Goal: Transaction & Acquisition: Purchase product/service

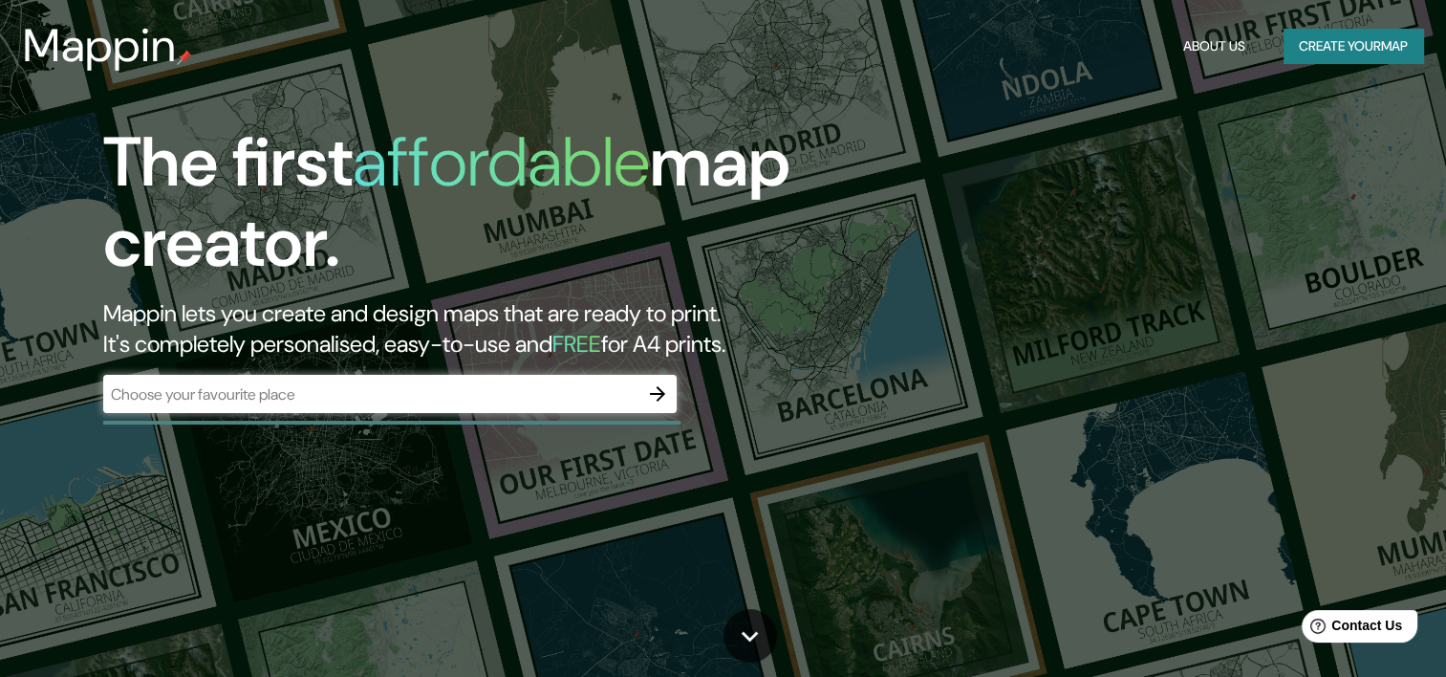
click at [428, 410] on div "​" at bounding box center [390, 394] width 574 height 38
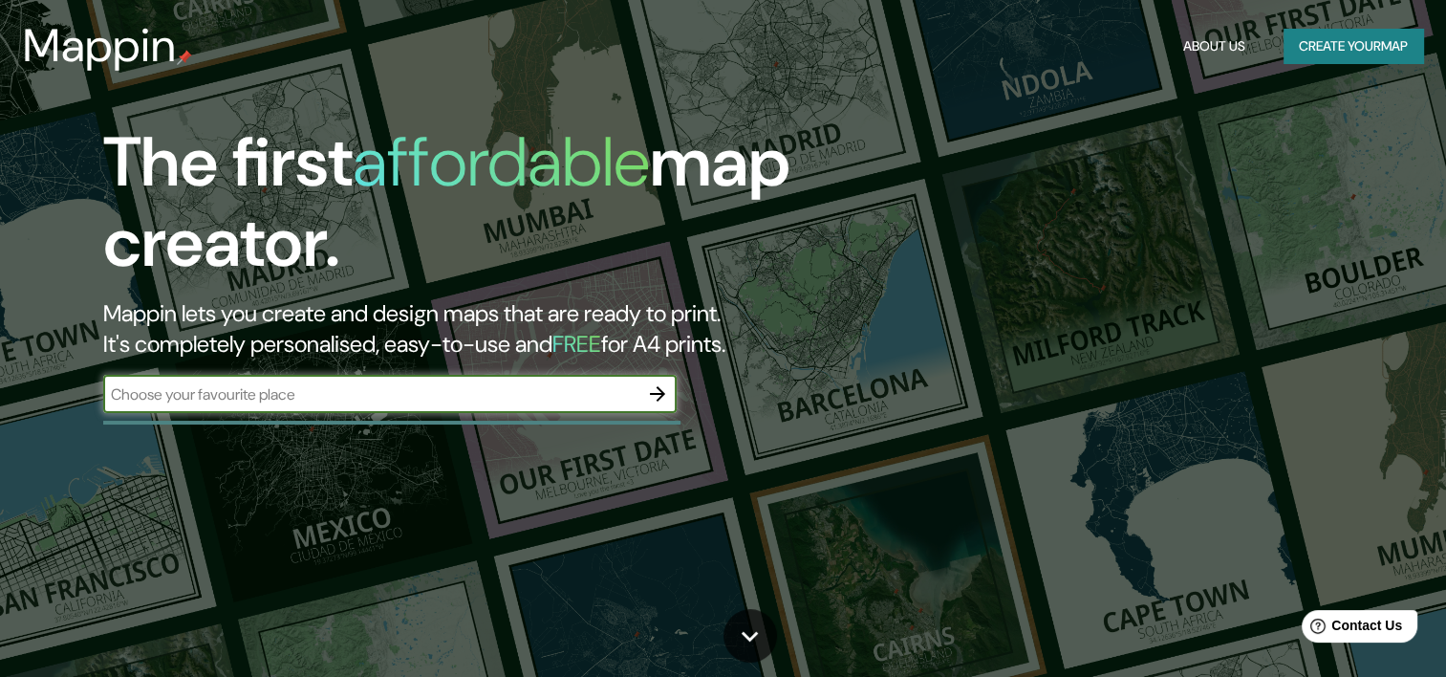
click at [655, 398] on icon "button" at bounding box center [657, 393] width 23 height 23
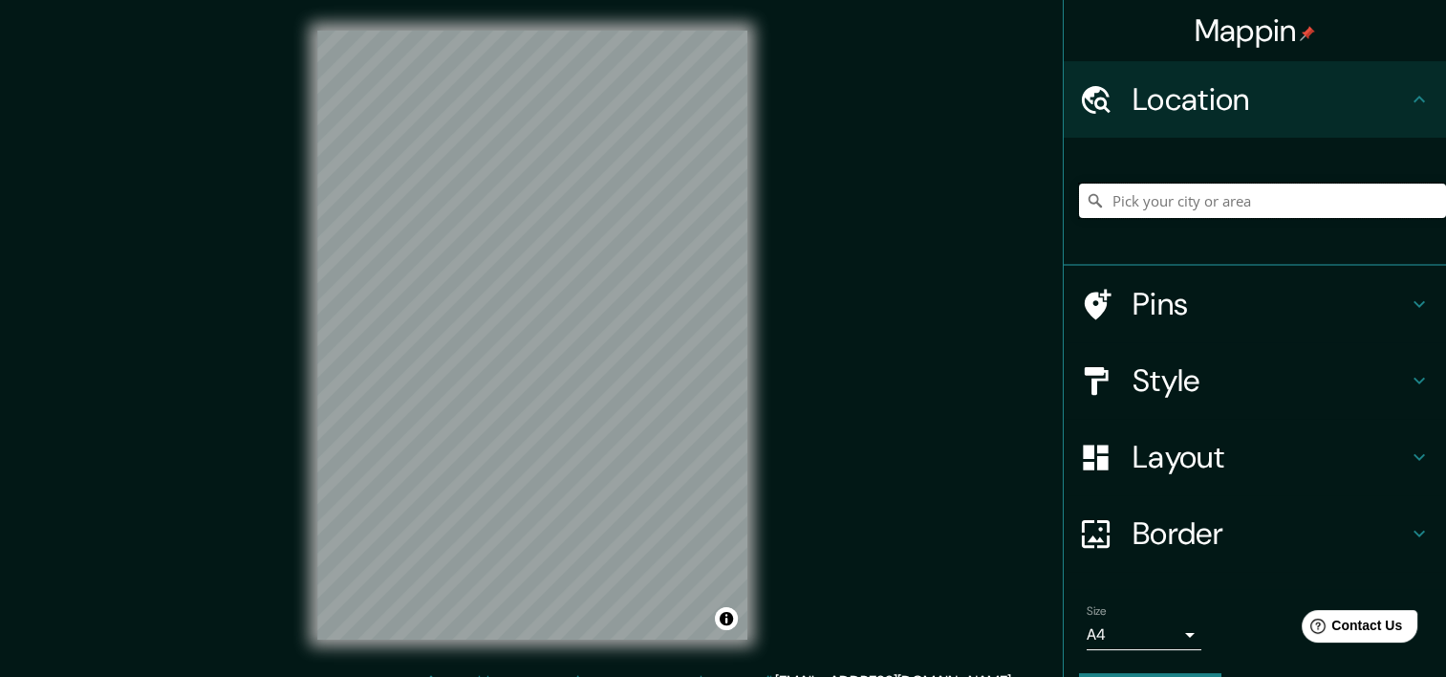
drag, startPoint x: 1174, startPoint y: 203, endPoint x: 1165, endPoint y: 183, distance: 21.8
click at [1173, 203] on input "Pick your city or area" at bounding box center [1262, 201] width 367 height 34
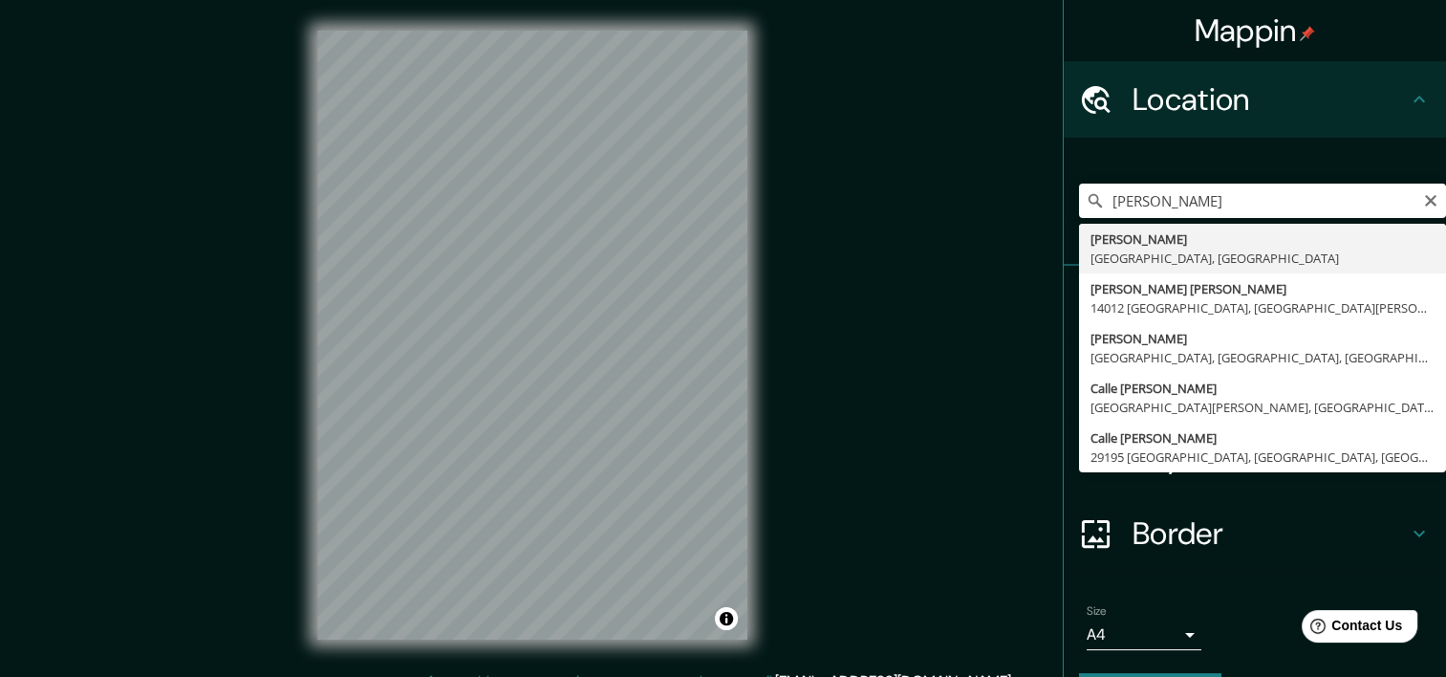
type input "[PERSON_NAME], [GEOGRAPHIC_DATA], [GEOGRAPHIC_DATA]"
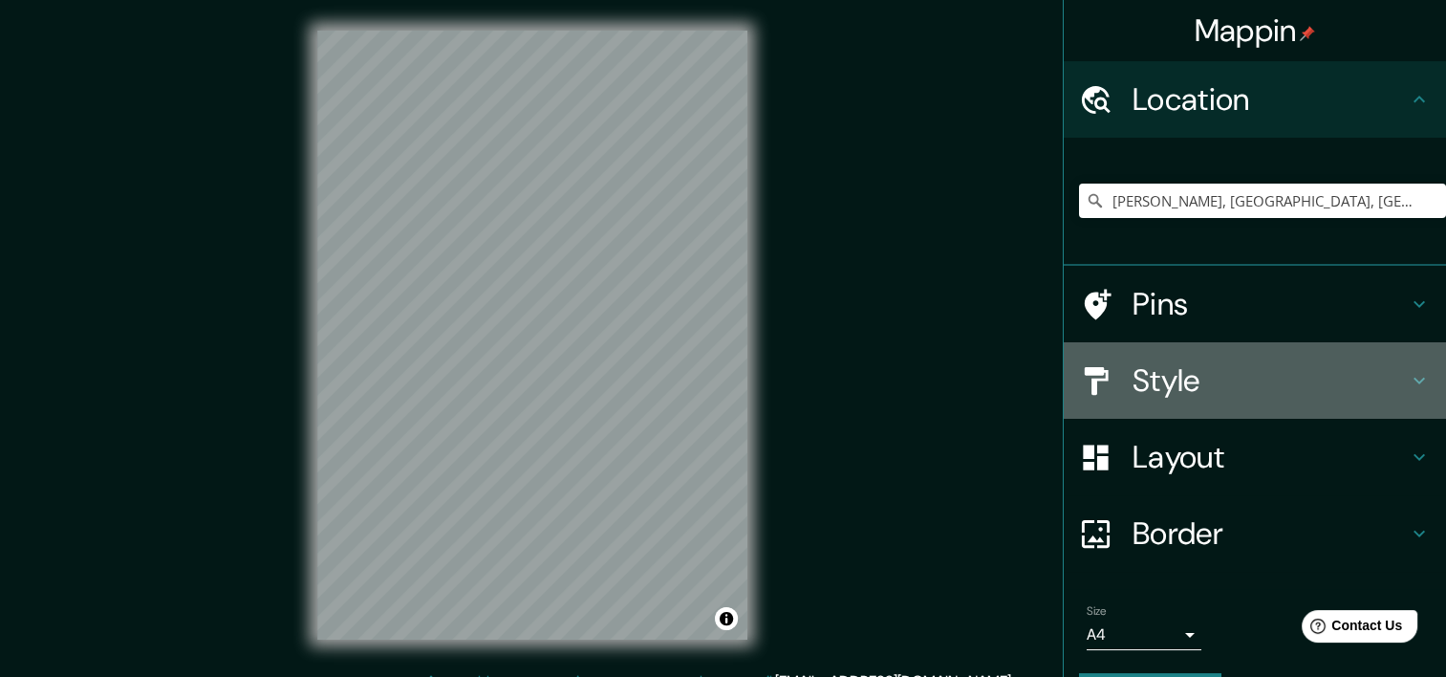
click at [1191, 381] on h4 "Style" at bounding box center [1270, 380] width 275 height 38
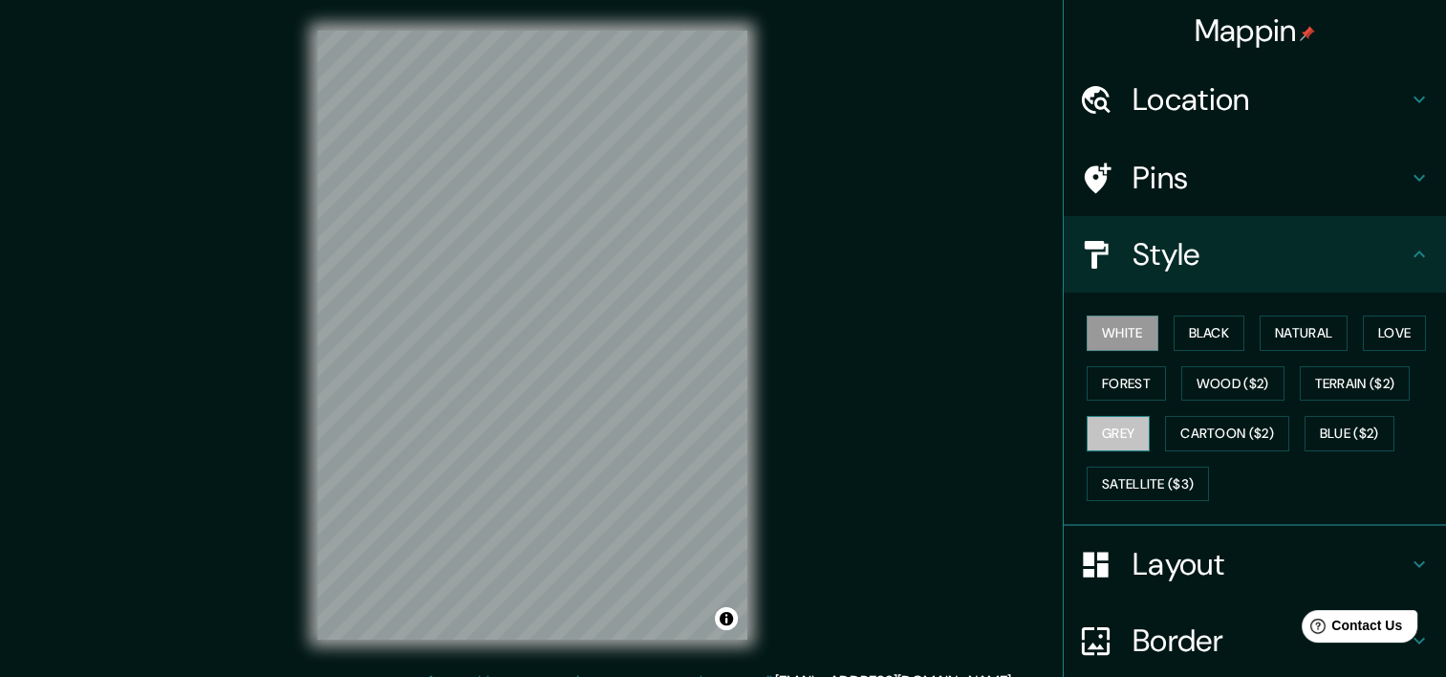
click at [1105, 438] on button "Grey" at bounding box center [1118, 433] width 63 height 35
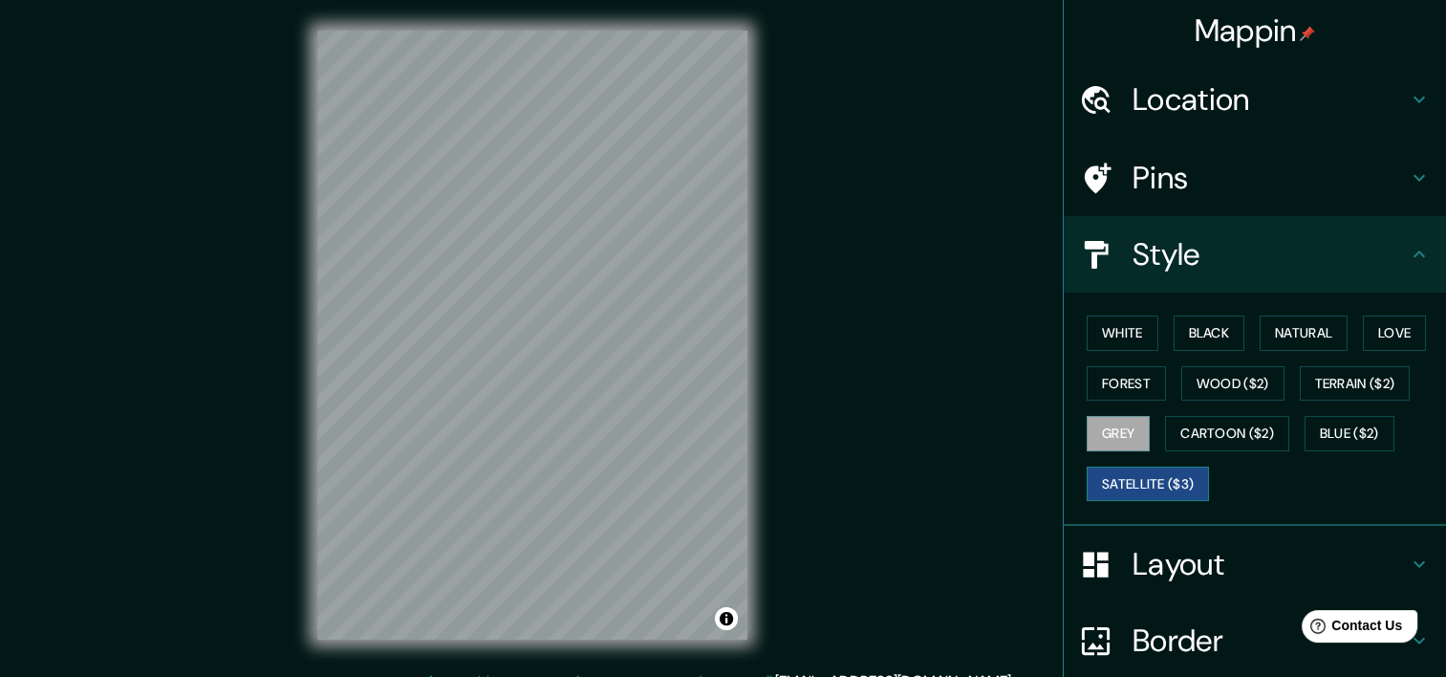
click at [1151, 479] on button "Satellite ($3)" at bounding box center [1148, 483] width 122 height 35
click at [1216, 436] on button "Cartoon ($2)" at bounding box center [1227, 433] width 124 height 35
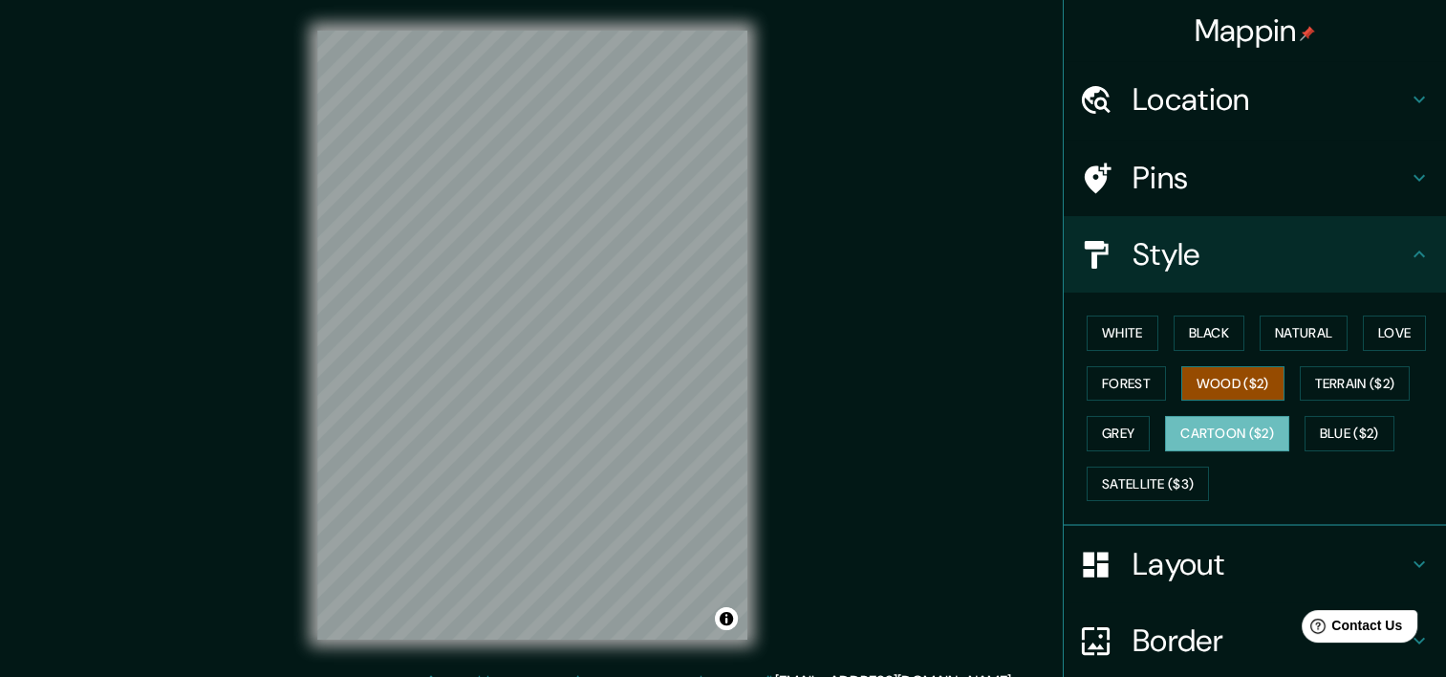
click at [1243, 383] on button "Wood ($2)" at bounding box center [1232, 383] width 103 height 35
click at [1133, 344] on button "White" at bounding box center [1123, 332] width 72 height 35
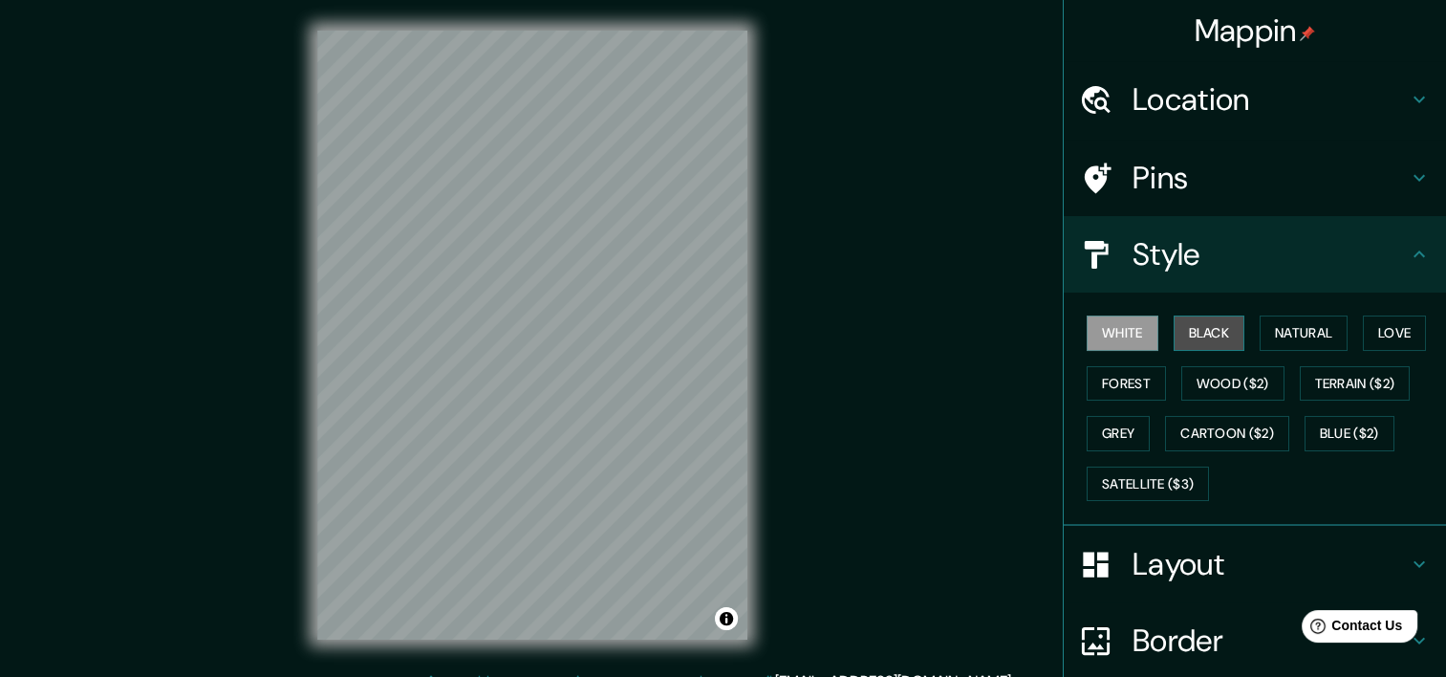
click at [1200, 325] on button "Black" at bounding box center [1210, 332] width 72 height 35
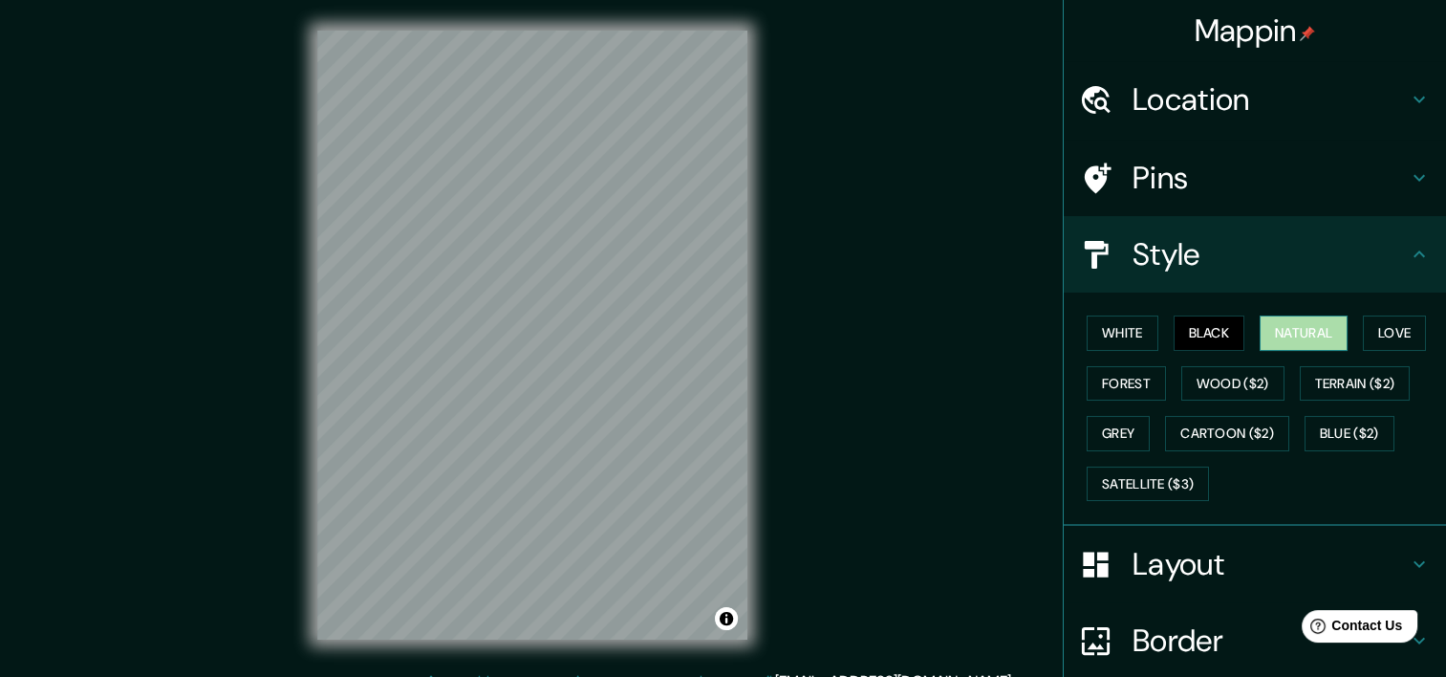
click at [1282, 329] on button "Natural" at bounding box center [1304, 332] width 88 height 35
click at [1369, 332] on button "Love" at bounding box center [1394, 332] width 63 height 35
click at [1286, 336] on button "Natural" at bounding box center [1304, 332] width 88 height 35
click at [1123, 335] on button "White" at bounding box center [1123, 332] width 72 height 35
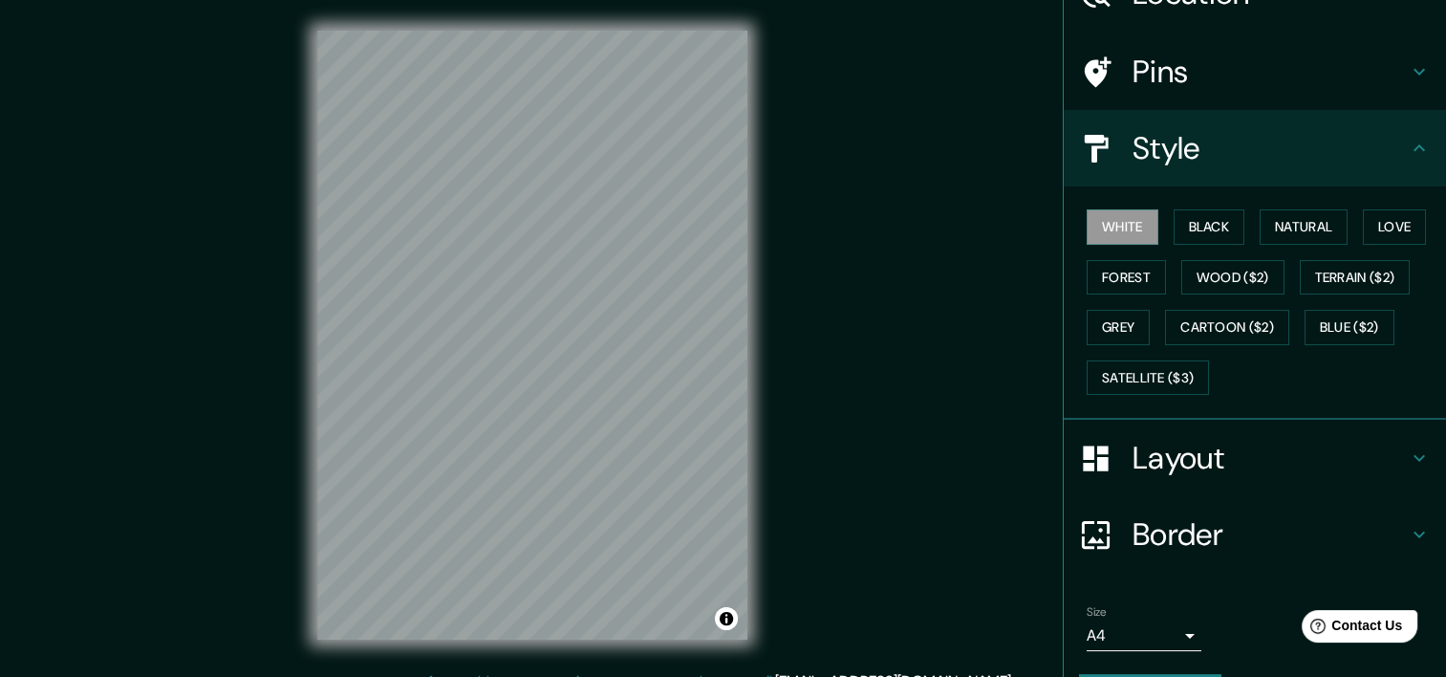
scroll to position [158, 0]
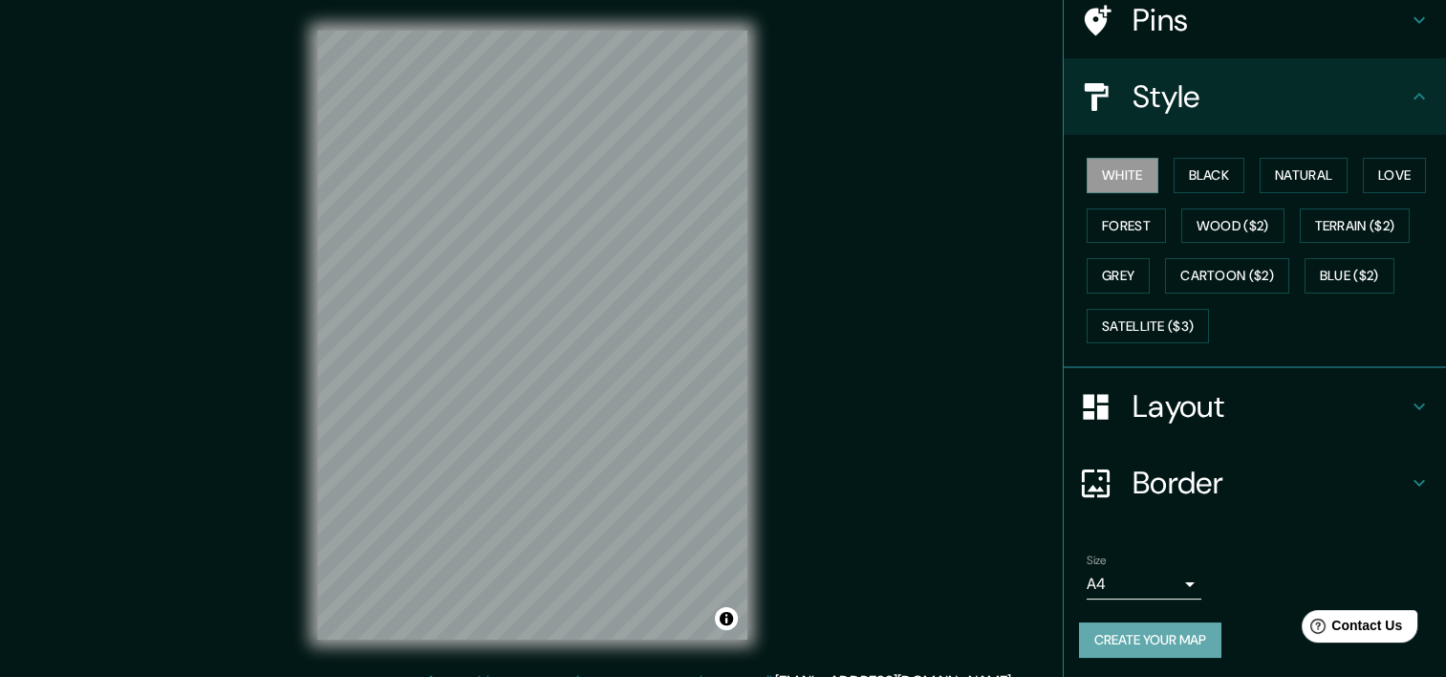
click at [1146, 633] on button "Create your map" at bounding box center [1150, 639] width 142 height 35
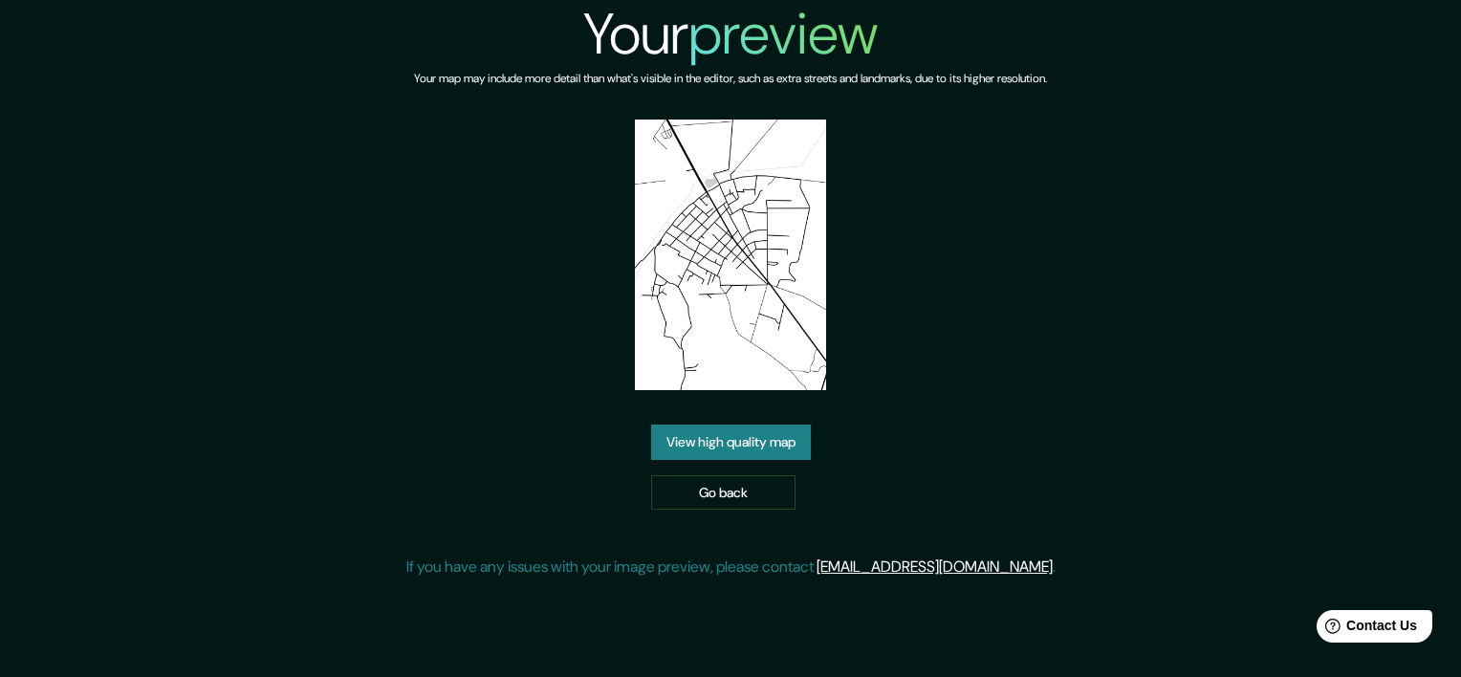
click at [756, 270] on img at bounding box center [730, 254] width 191 height 271
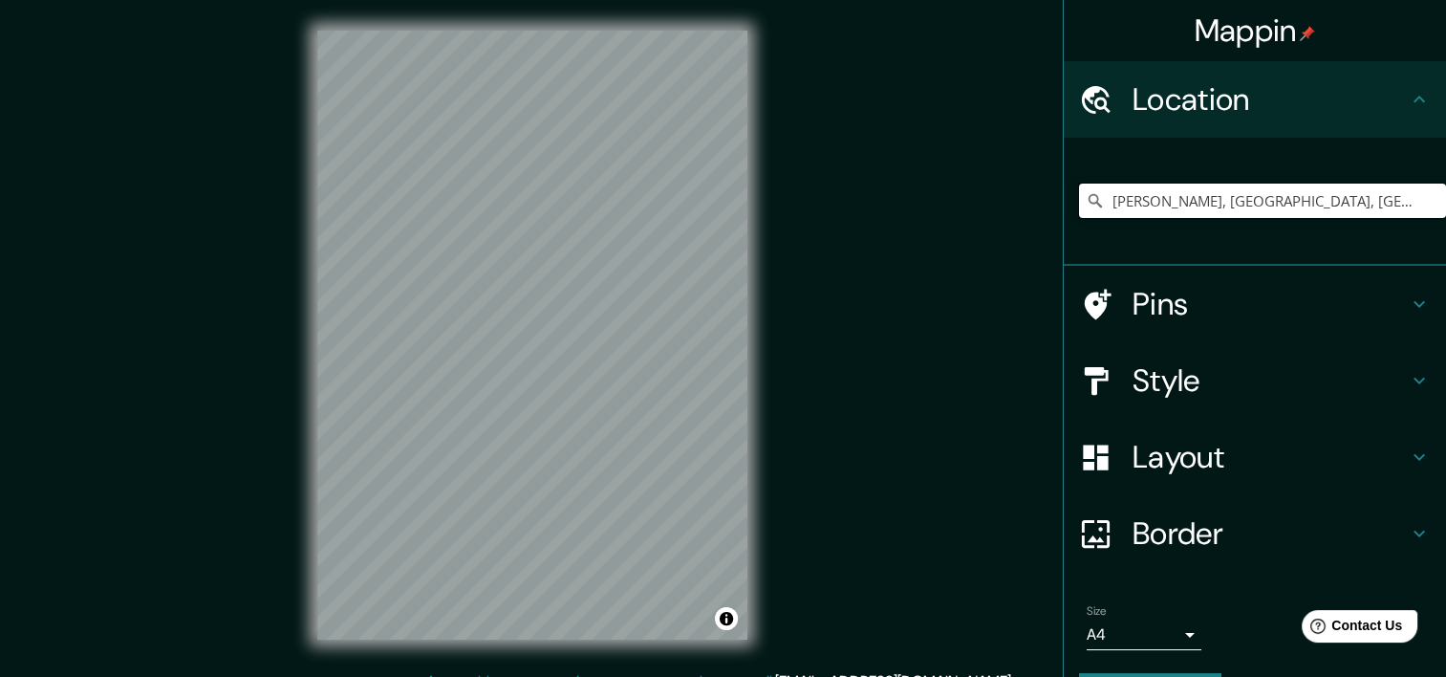
click at [1363, 202] on input "[PERSON_NAME], [GEOGRAPHIC_DATA], [GEOGRAPHIC_DATA]" at bounding box center [1262, 201] width 367 height 34
click at [1360, 206] on input "[PERSON_NAME], [GEOGRAPHIC_DATA], [GEOGRAPHIC_DATA]" at bounding box center [1262, 201] width 367 height 34
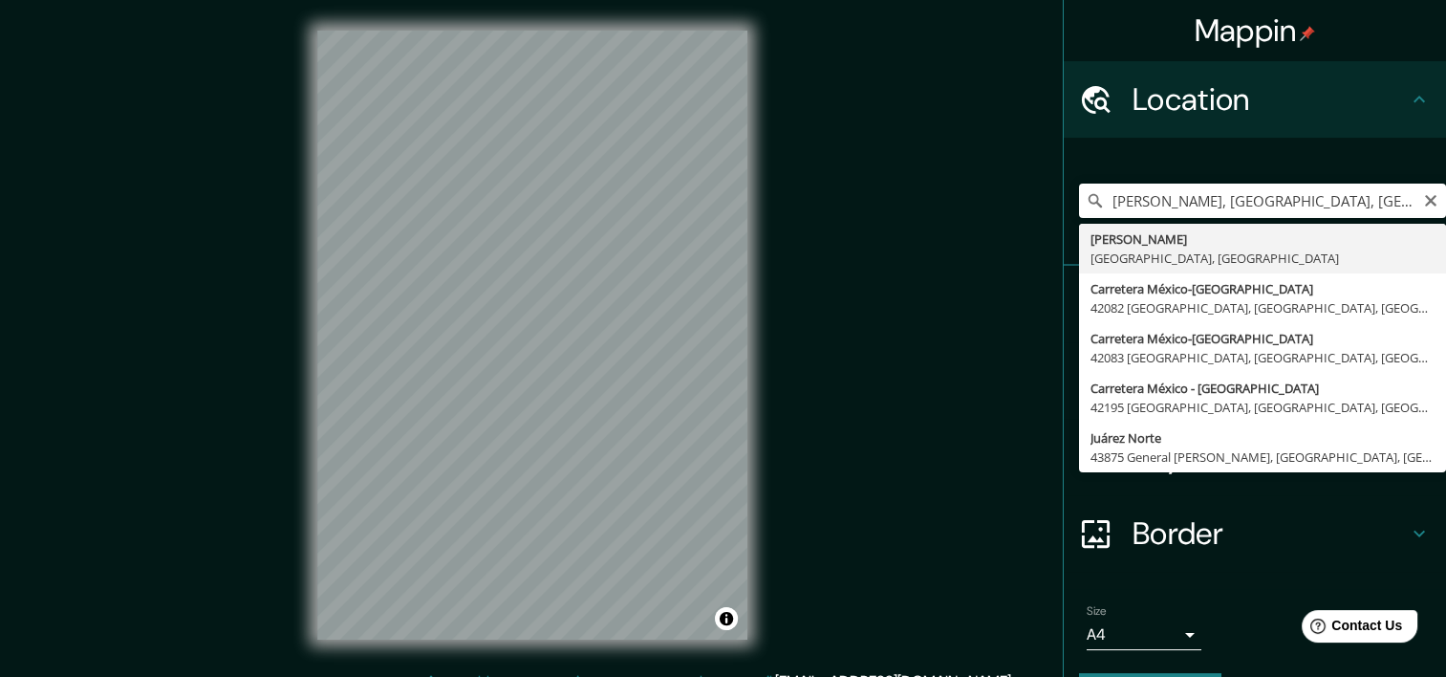
type input "[PERSON_NAME], [GEOGRAPHIC_DATA], [GEOGRAPHIC_DATA]"
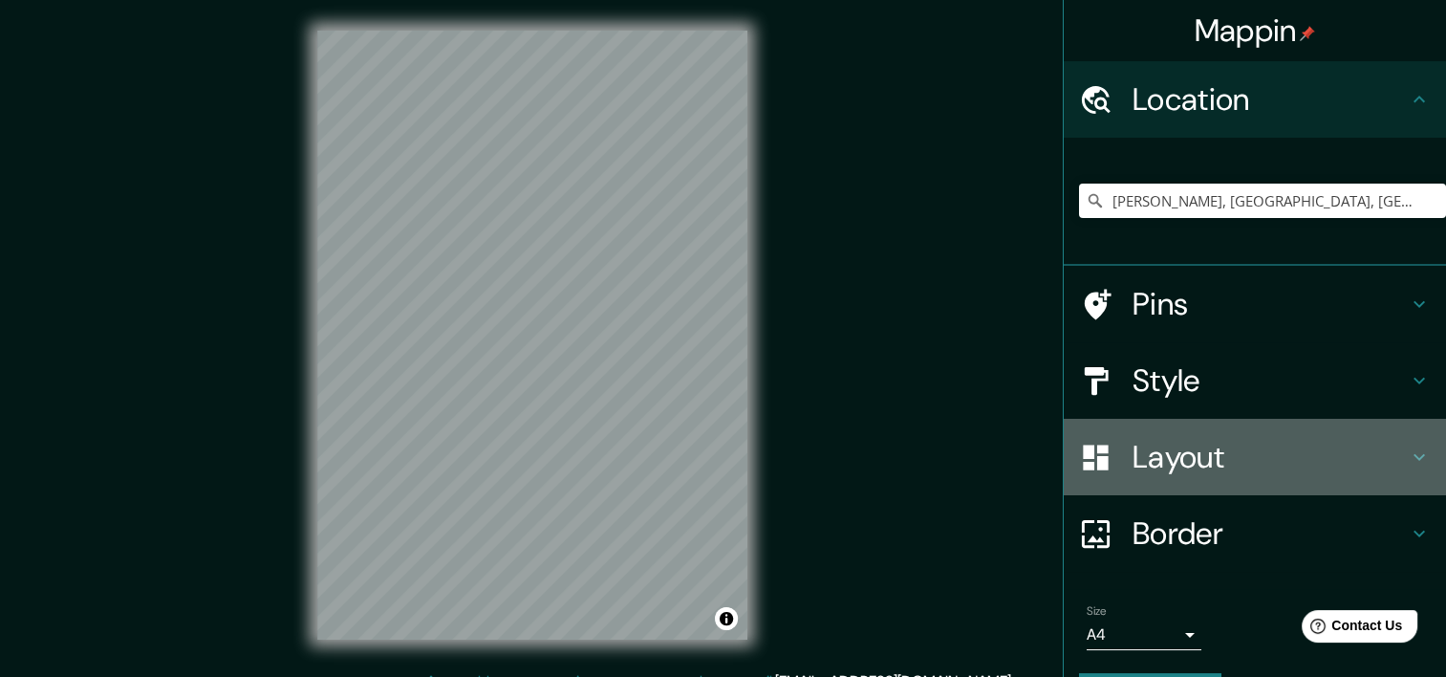
click at [1238, 457] on h4 "Layout" at bounding box center [1270, 457] width 275 height 38
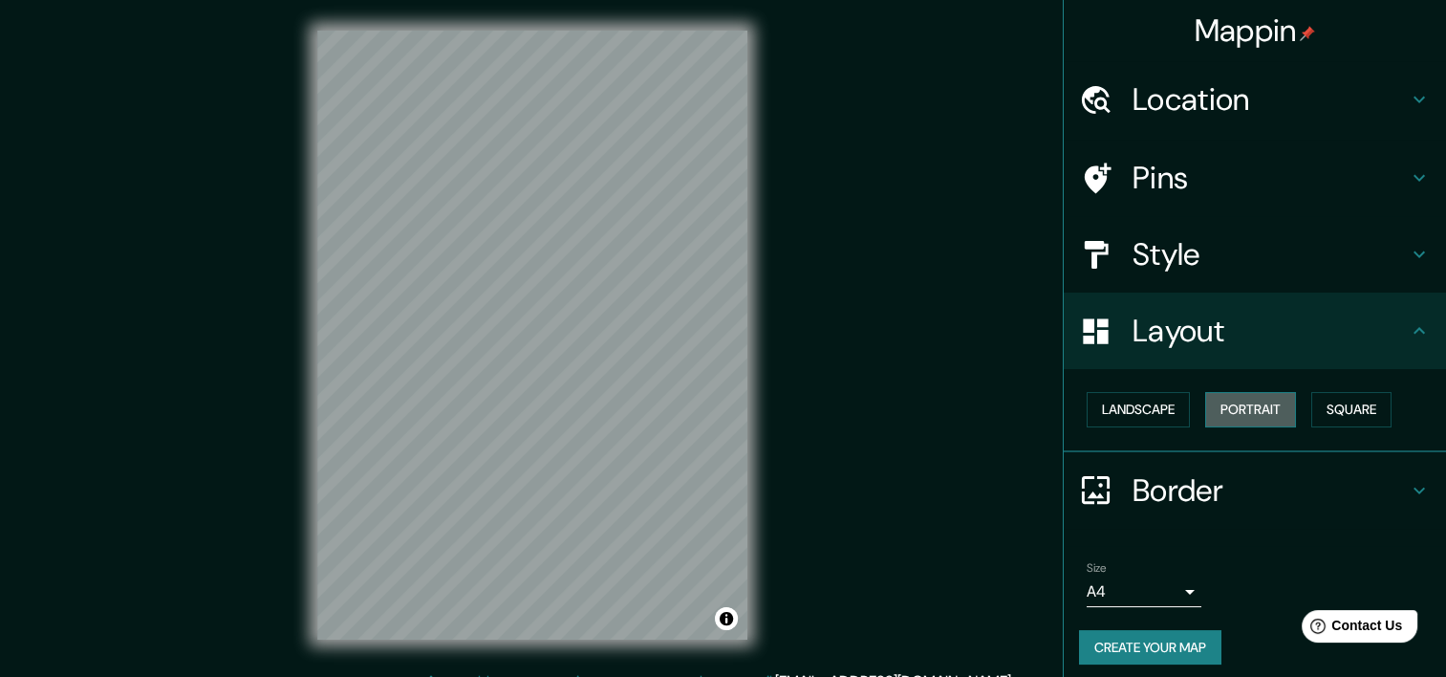
click at [1226, 412] on button "Portrait" at bounding box center [1250, 409] width 91 height 35
click at [1145, 409] on button "Landscape" at bounding box center [1138, 409] width 103 height 35
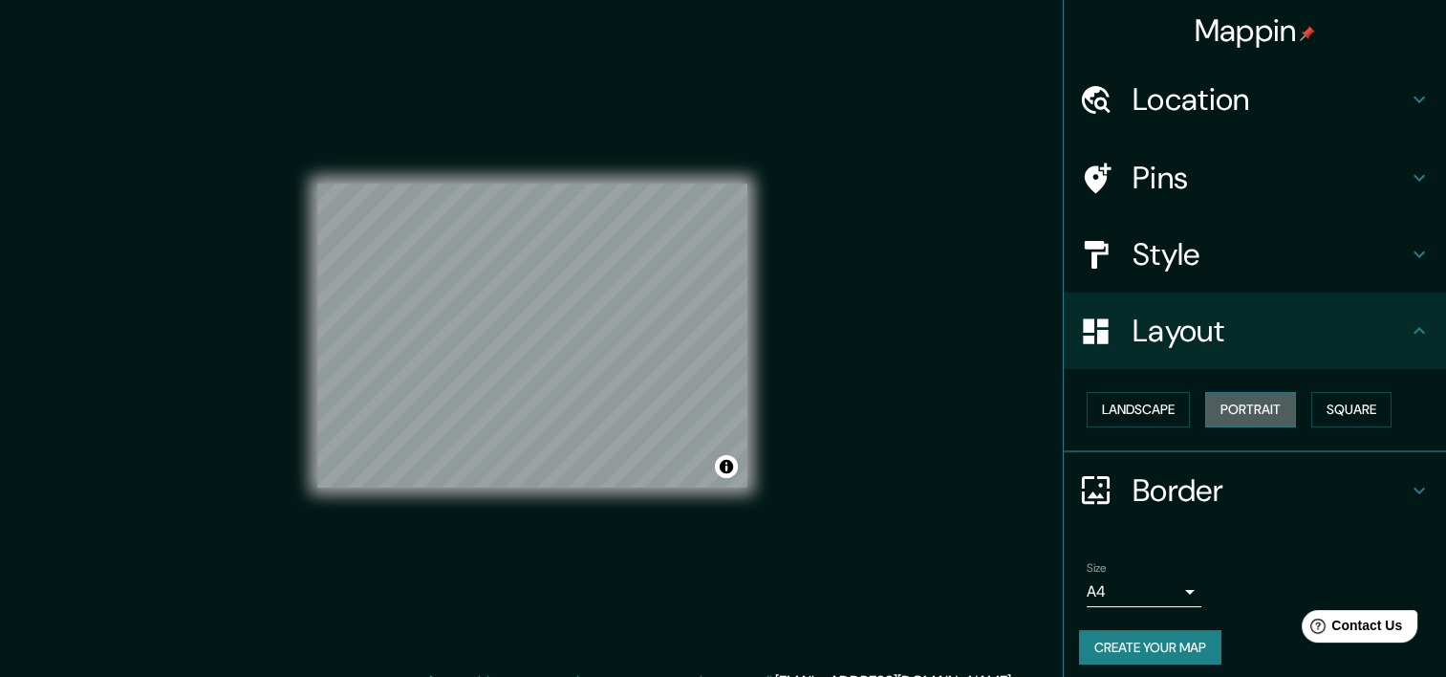
click at [1205, 409] on button "Portrait" at bounding box center [1250, 409] width 91 height 35
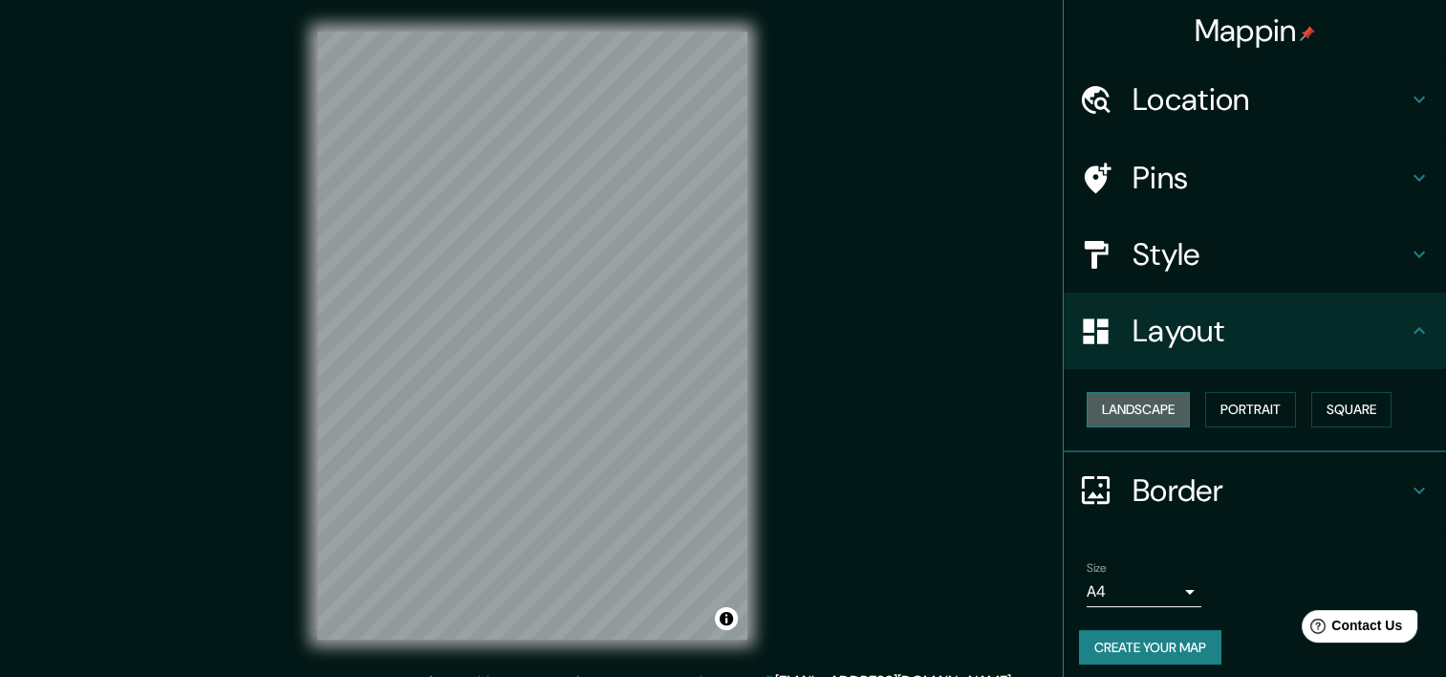
click at [1120, 410] on button "Landscape" at bounding box center [1138, 409] width 103 height 35
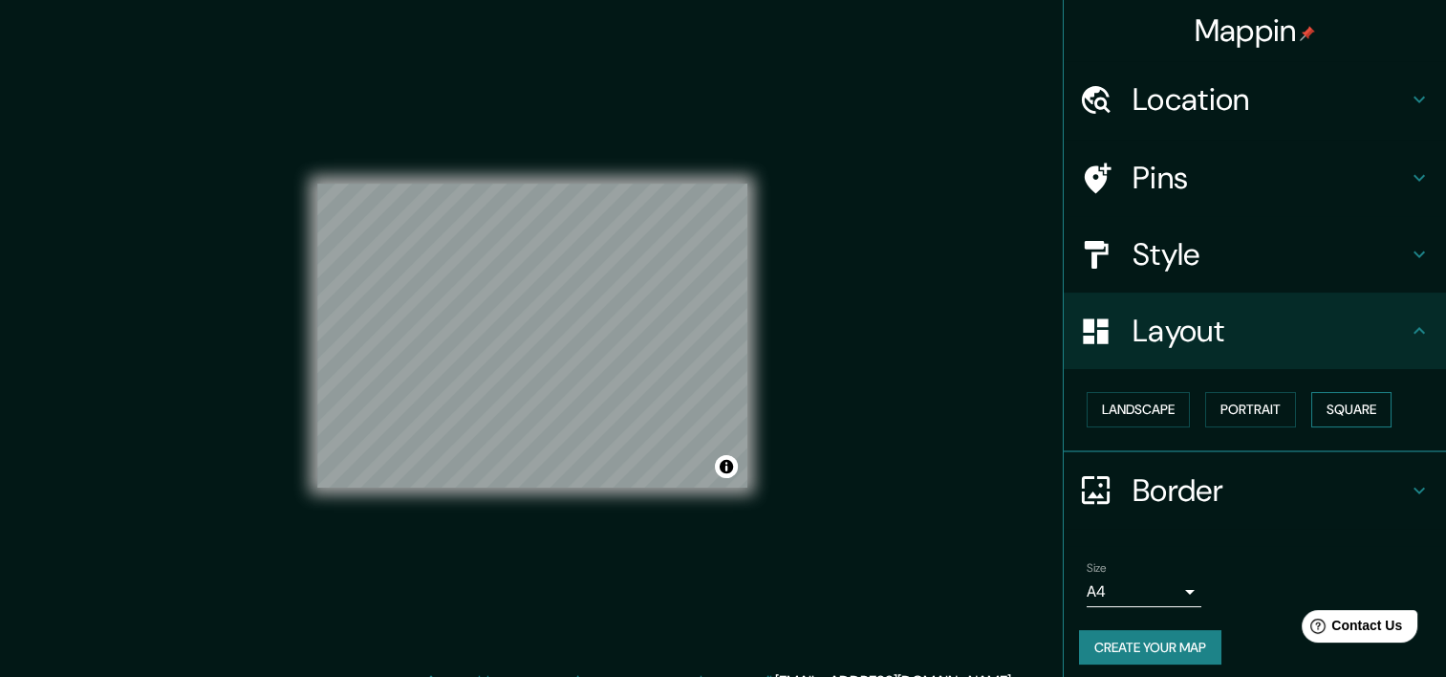
click at [1348, 408] on button "Square" at bounding box center [1351, 409] width 80 height 35
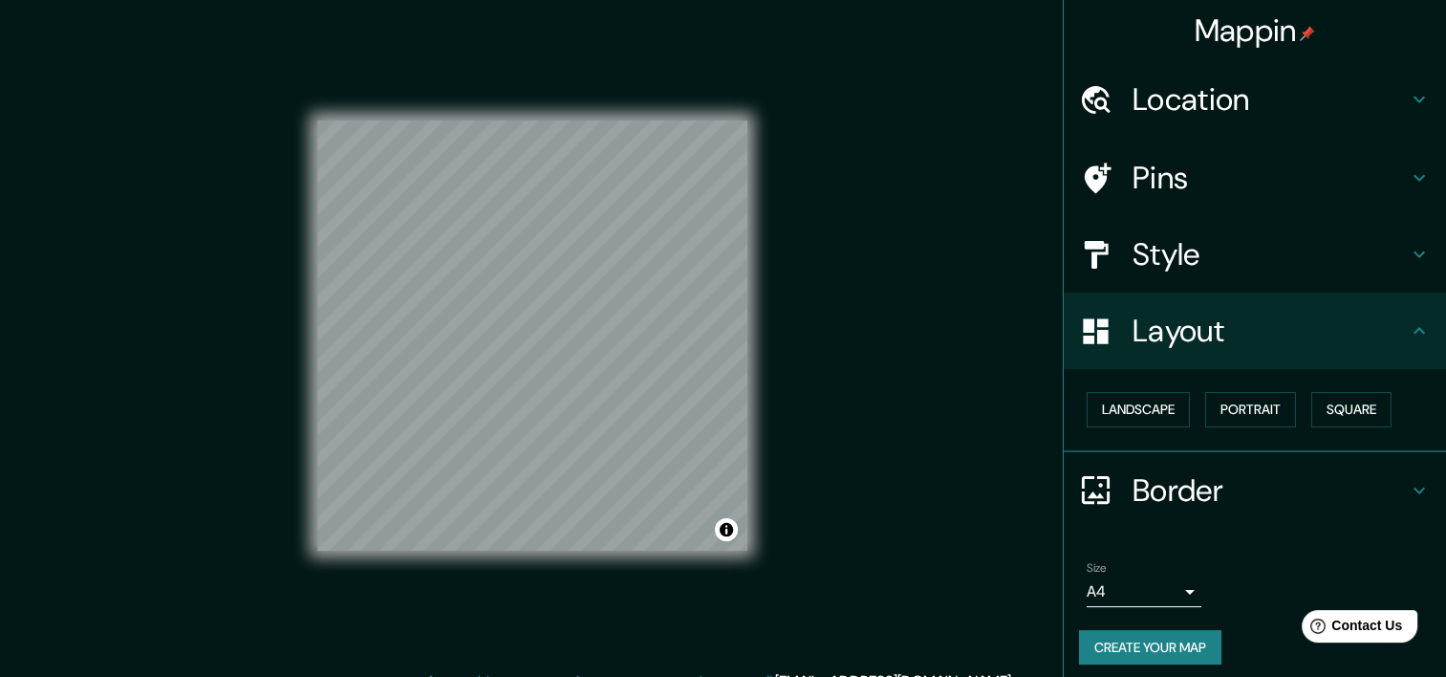
click at [1165, 643] on button "Create your map" at bounding box center [1150, 647] width 142 height 35
